Goal: Information Seeking & Learning: Learn about a topic

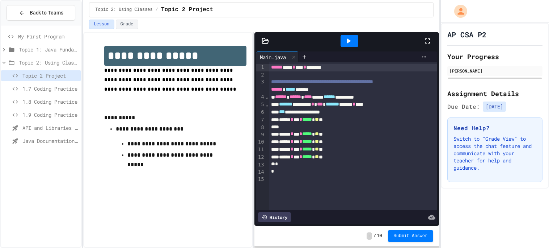
click at [22, 68] on div "Topic 2: Using Classes" at bounding box center [41, 63] width 80 height 13
click at [32, 90] on span "1.7 Coding Practice" at bounding box center [50, 89] width 56 height 8
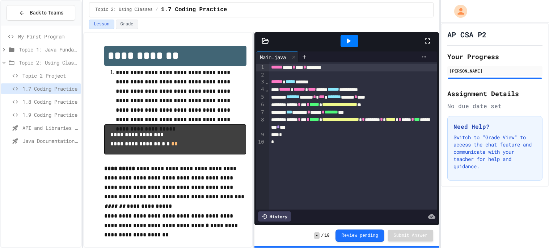
click at [68, 76] on span "Topic 2 Project" at bounding box center [50, 76] width 56 height 8
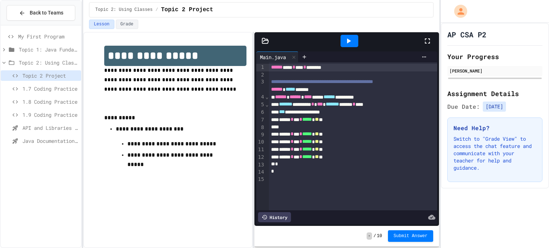
click at [380, 138] on div "****** * *** * ***** * ** **" at bounding box center [353, 134] width 168 height 8
